Goal: Task Accomplishment & Management: Use online tool/utility

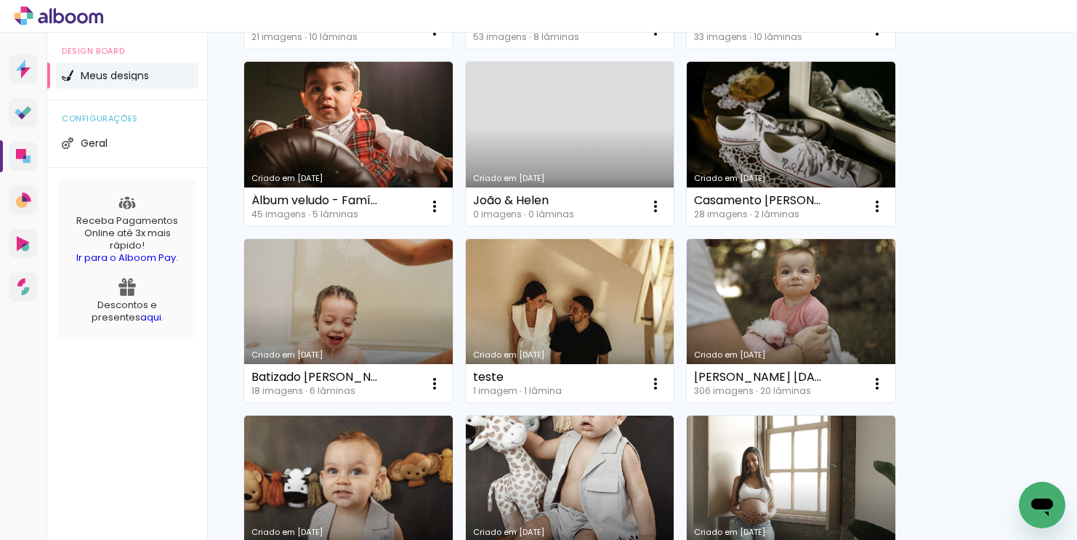
scroll to position [493, 0]
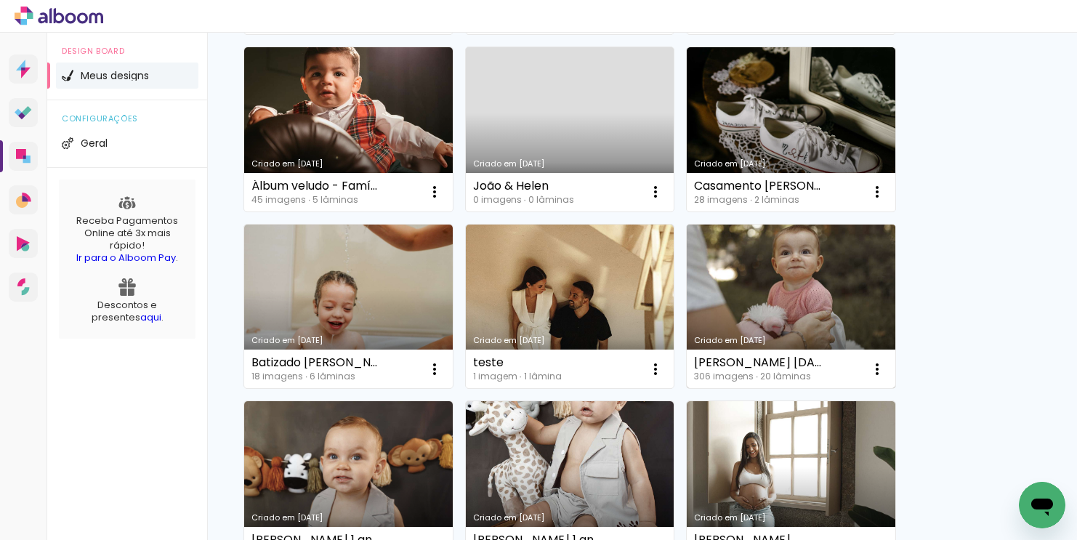
click at [770, 267] on link "Criado em [DATE]" at bounding box center [791, 307] width 209 height 164
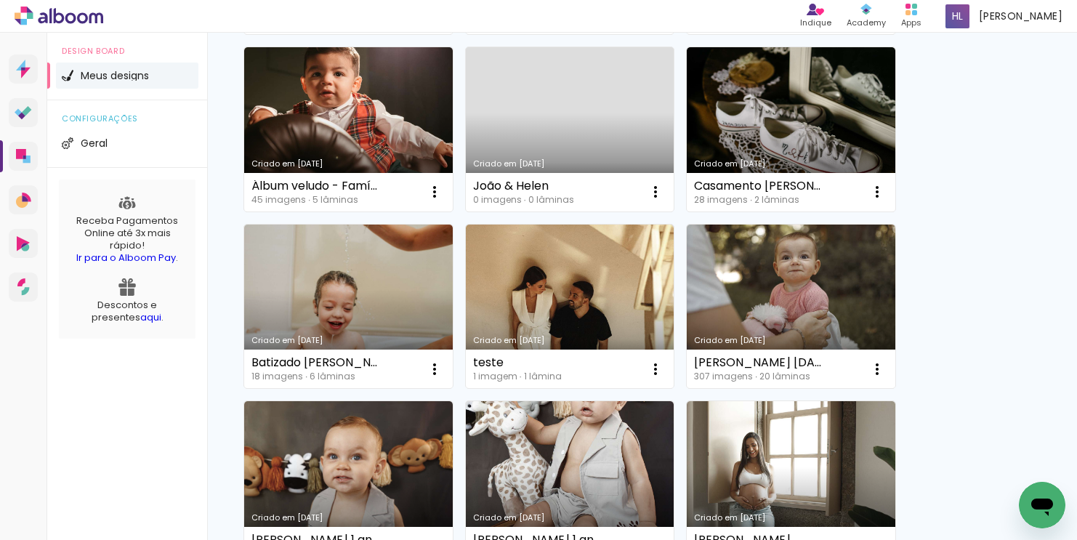
scroll to position [522, 0]
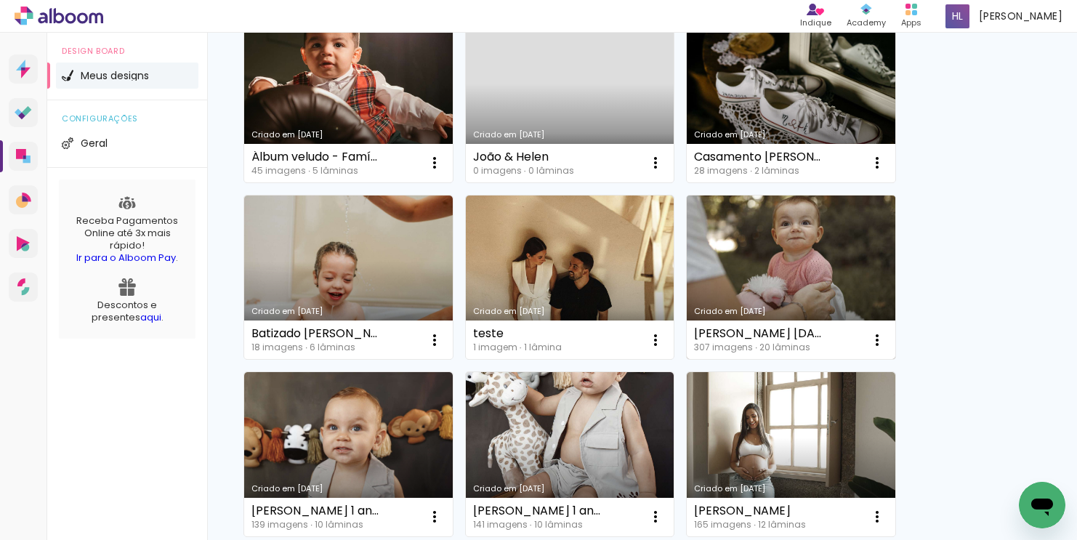
click at [755, 260] on link "Criado em [DATE]" at bounding box center [791, 277] width 209 height 164
